Goal: Task Accomplishment & Management: Use online tool/utility

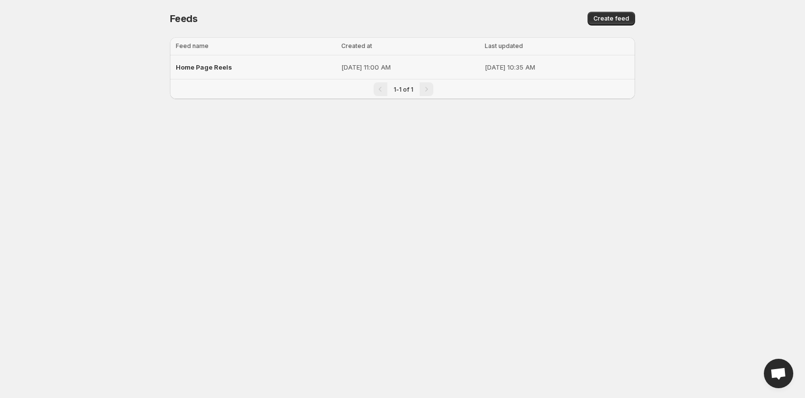
click at [208, 64] on span "Home Page Reels" at bounding box center [204, 67] width 56 height 8
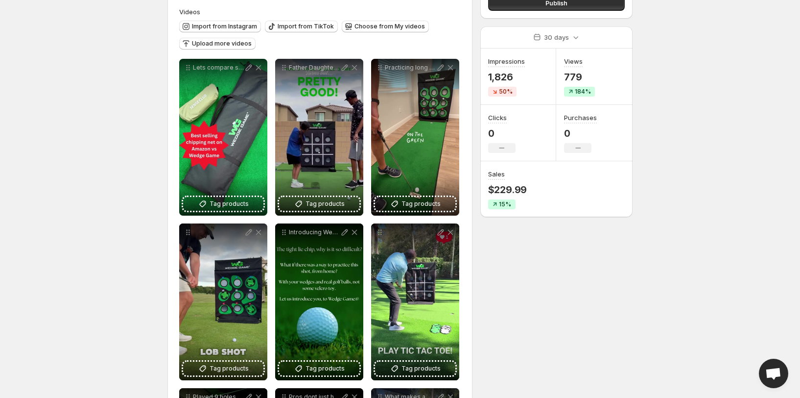
scroll to position [103, 0]
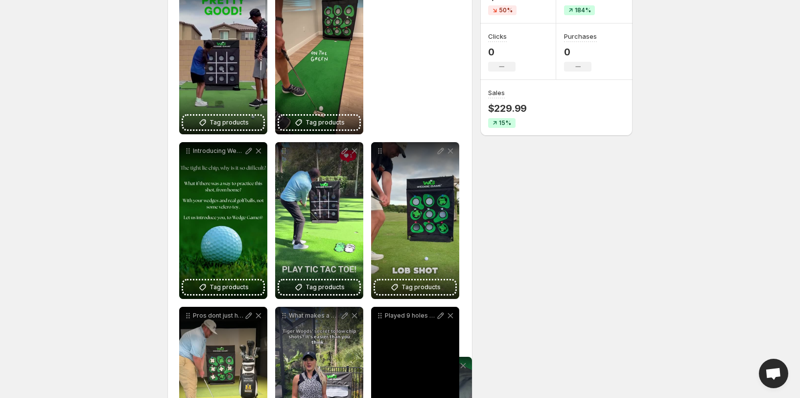
drag, startPoint x: 187, startPoint y: 55, endPoint x: 389, endPoint y: 340, distance: 349.1
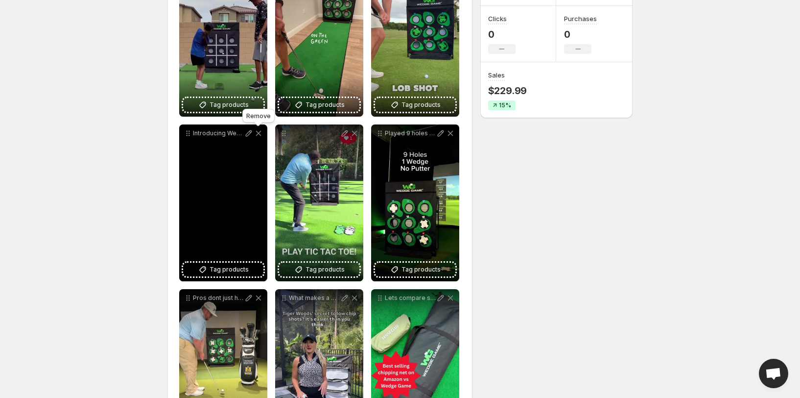
click at [258, 126] on body "**********" at bounding box center [400, 7] width 800 height 398
click at [218, 166] on div "Introducing Wedge Game" at bounding box center [223, 202] width 88 height 157
click at [255, 133] on icon at bounding box center [259, 133] width 10 height 10
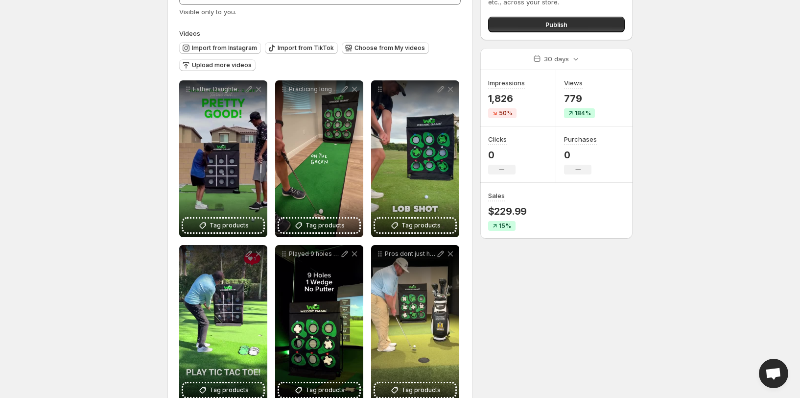
scroll to position [54, 0]
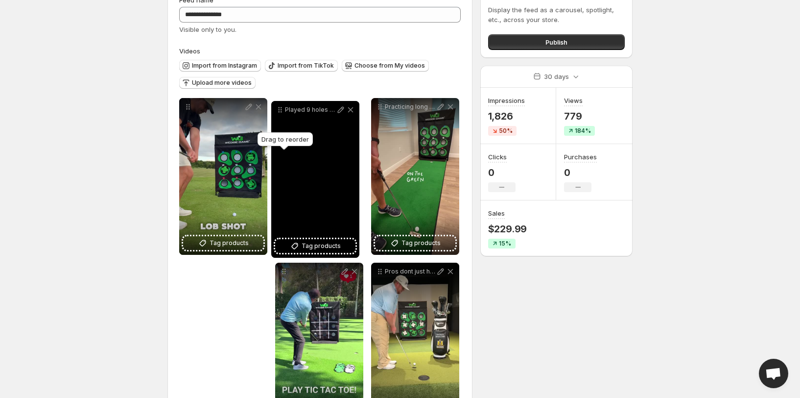
drag, startPoint x: 281, startPoint y: 271, endPoint x: 277, endPoint y: 109, distance: 162.1
click at [277, 109] on icon at bounding box center [280, 110] width 10 height 10
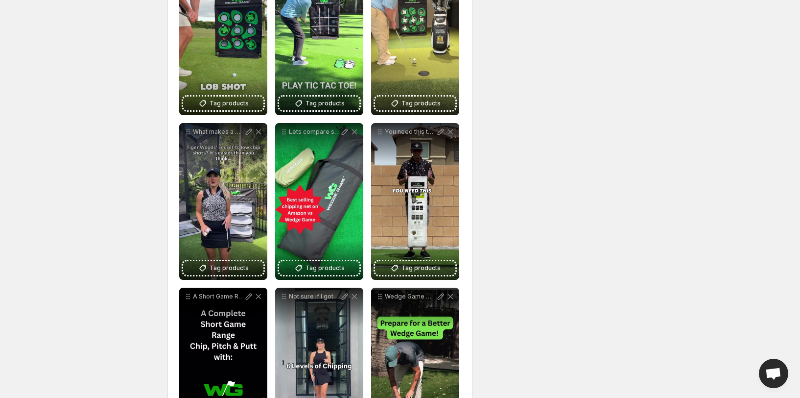
scroll to position [397, 0]
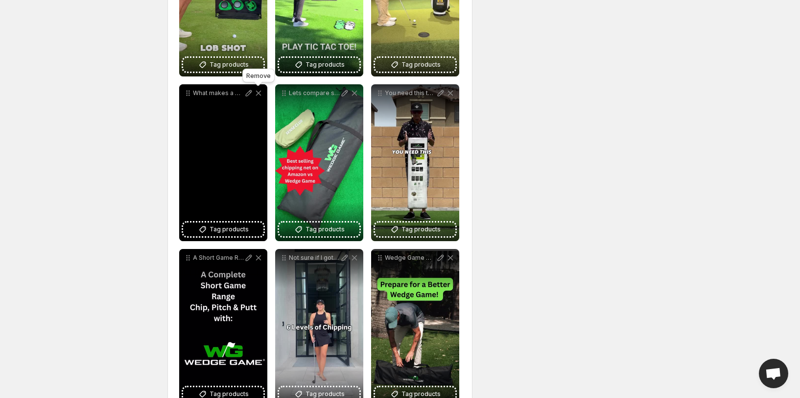
click at [257, 92] on icon at bounding box center [258, 93] width 5 height 5
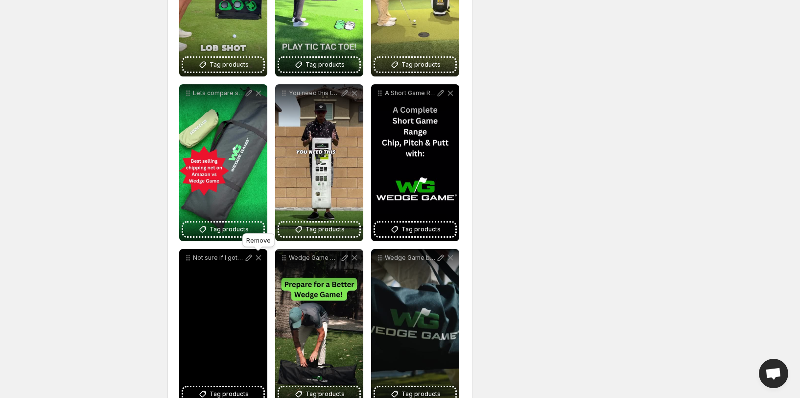
click at [257, 256] on icon at bounding box center [258, 257] width 5 height 5
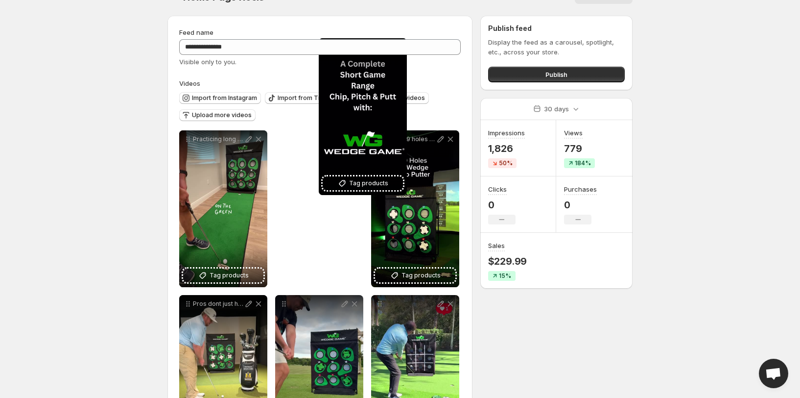
scroll to position [0, 0]
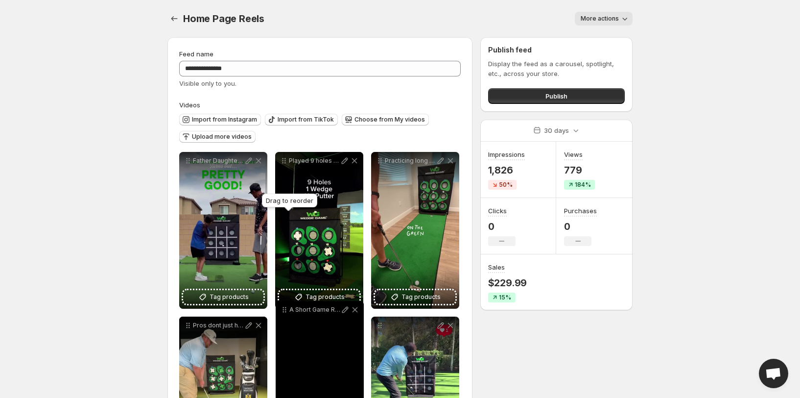
drag, startPoint x: 379, startPoint y: 92, endPoint x: 283, endPoint y: 309, distance: 236.6
click at [283, 309] on icon at bounding box center [285, 310] width 10 height 10
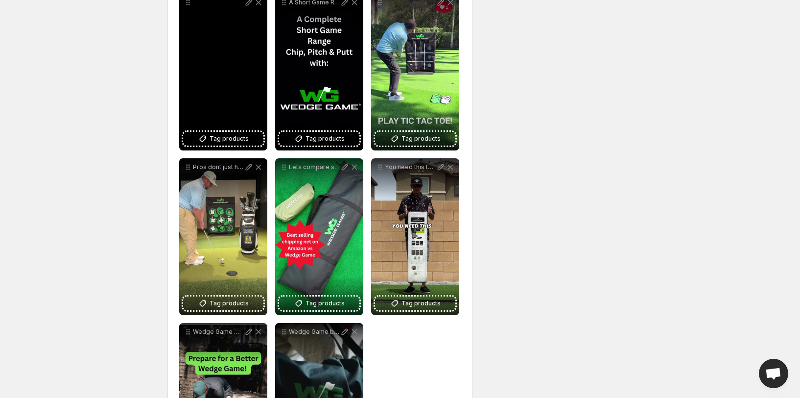
scroll to position [343, 0]
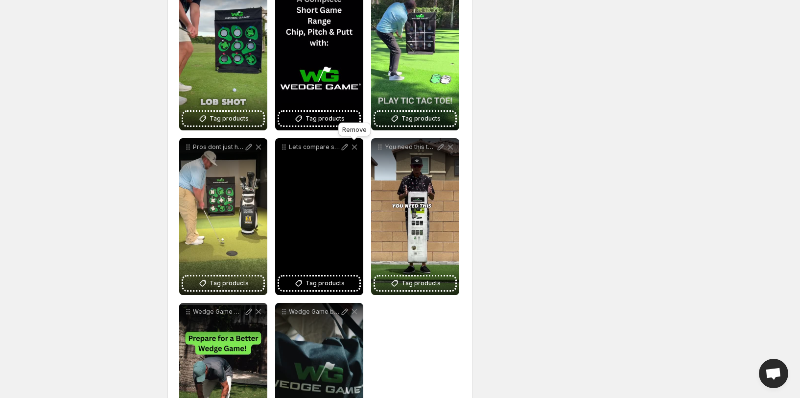
click at [353, 144] on icon at bounding box center [355, 147] width 10 height 10
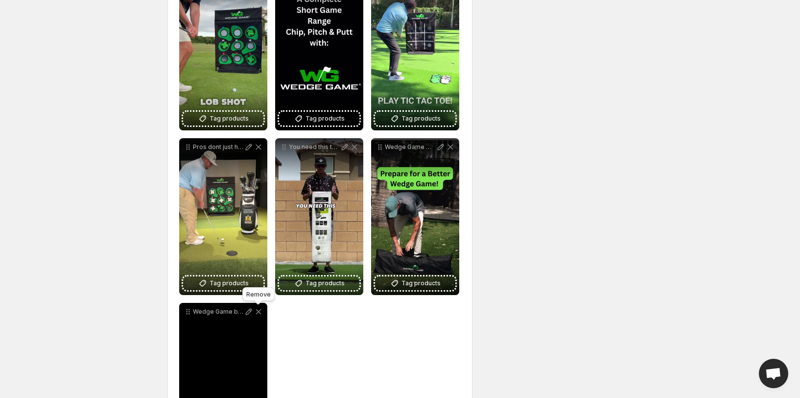
click at [260, 310] on icon at bounding box center [259, 312] width 10 height 10
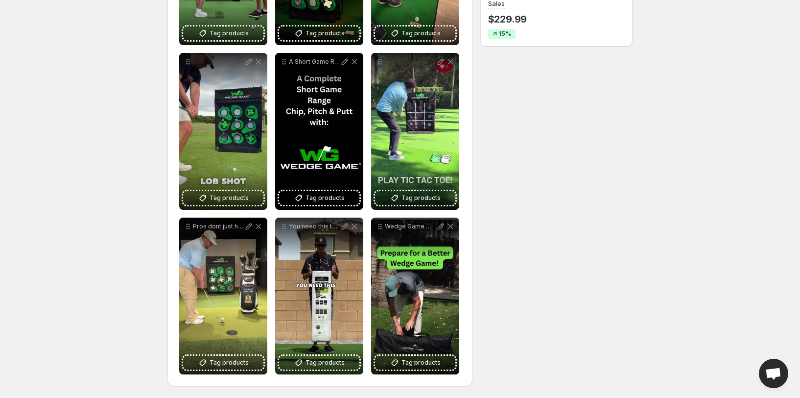
scroll to position [0, 0]
